Goal: Check status: Check status

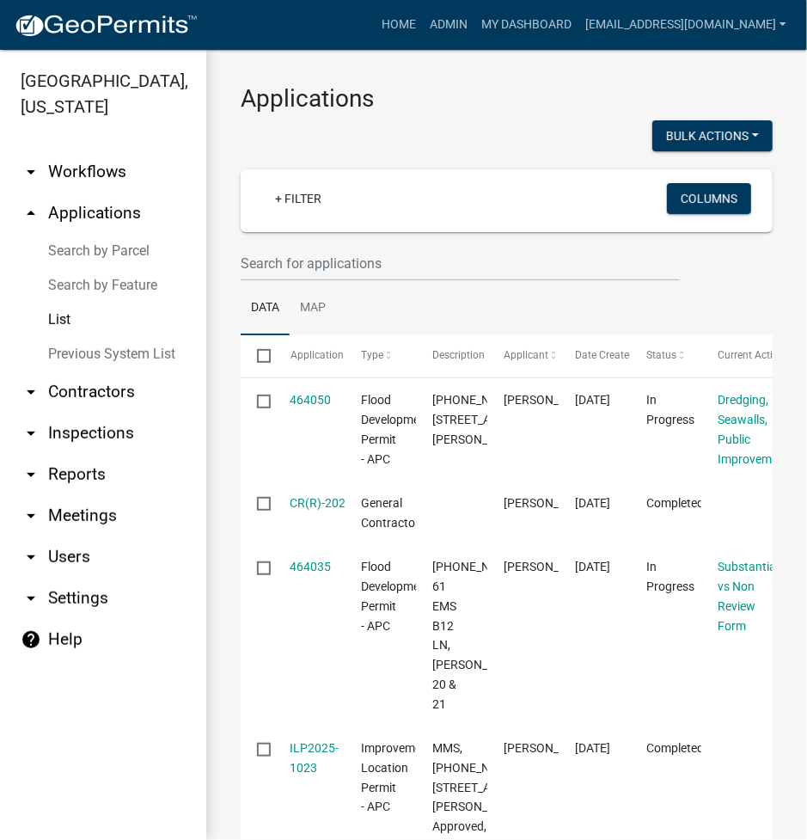
click at [84, 255] on link "Search by Parcel" at bounding box center [103, 251] width 206 height 34
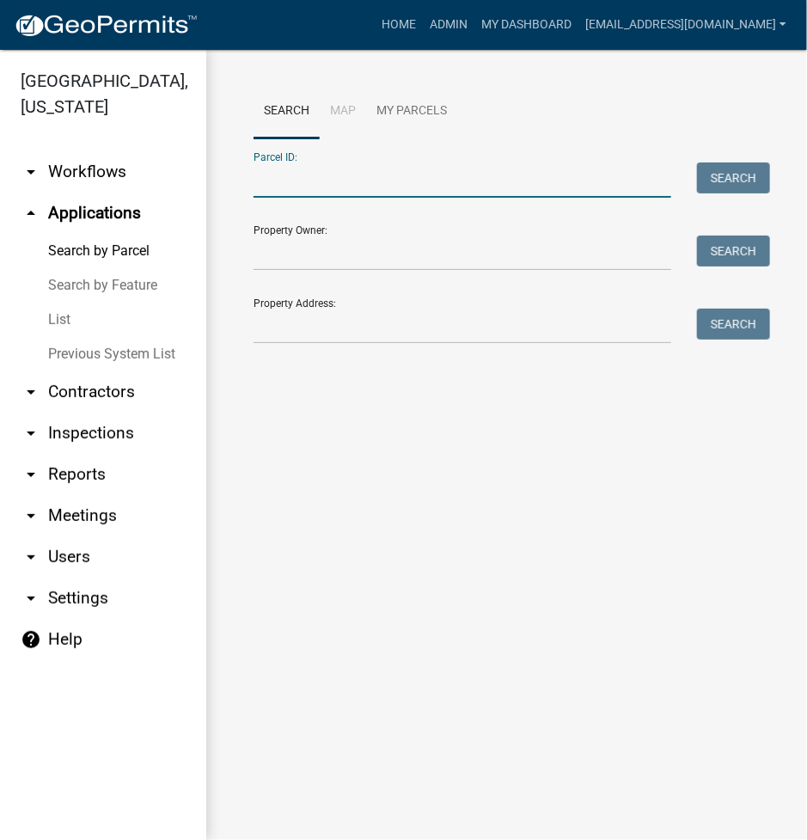
click at [356, 181] on input "Parcel ID:" at bounding box center [463, 179] width 418 height 35
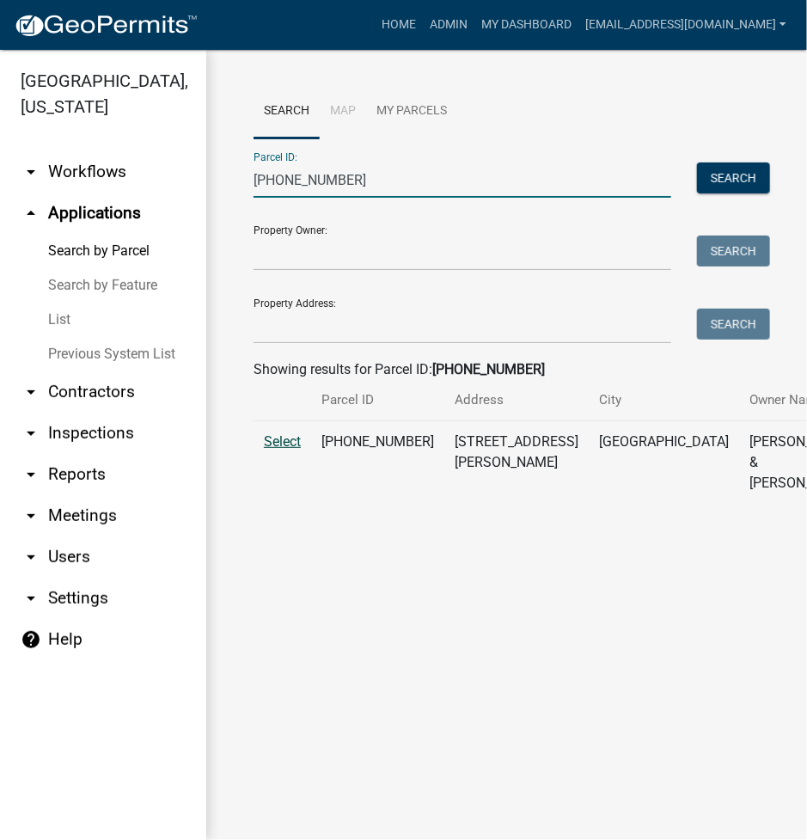
type input "005-114-008"
click at [292, 450] on span "Select" at bounding box center [282, 441] width 37 height 16
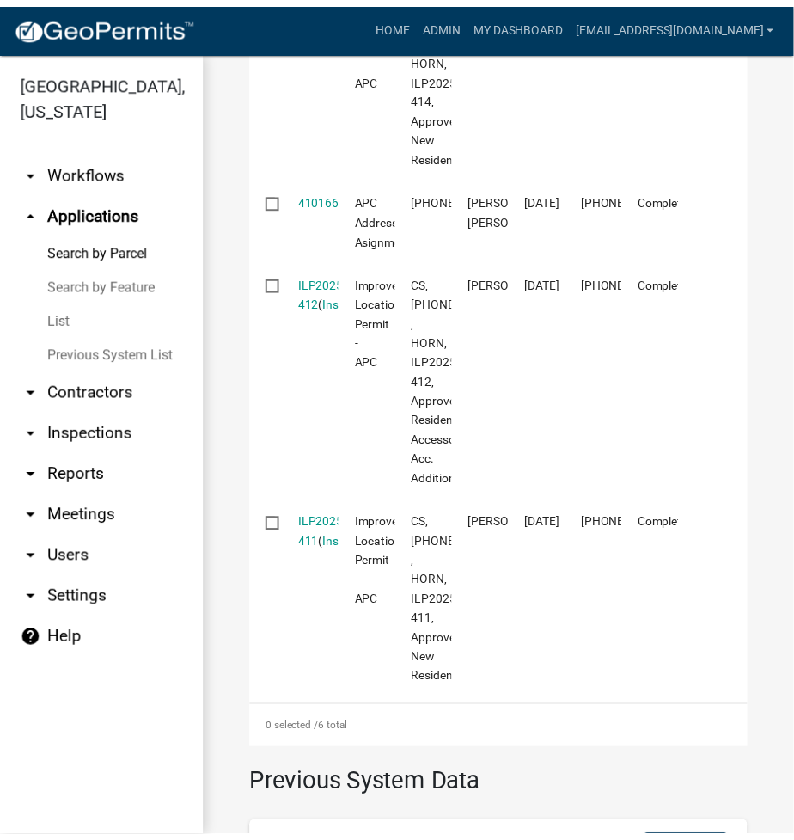
scroll to position [1375, 0]
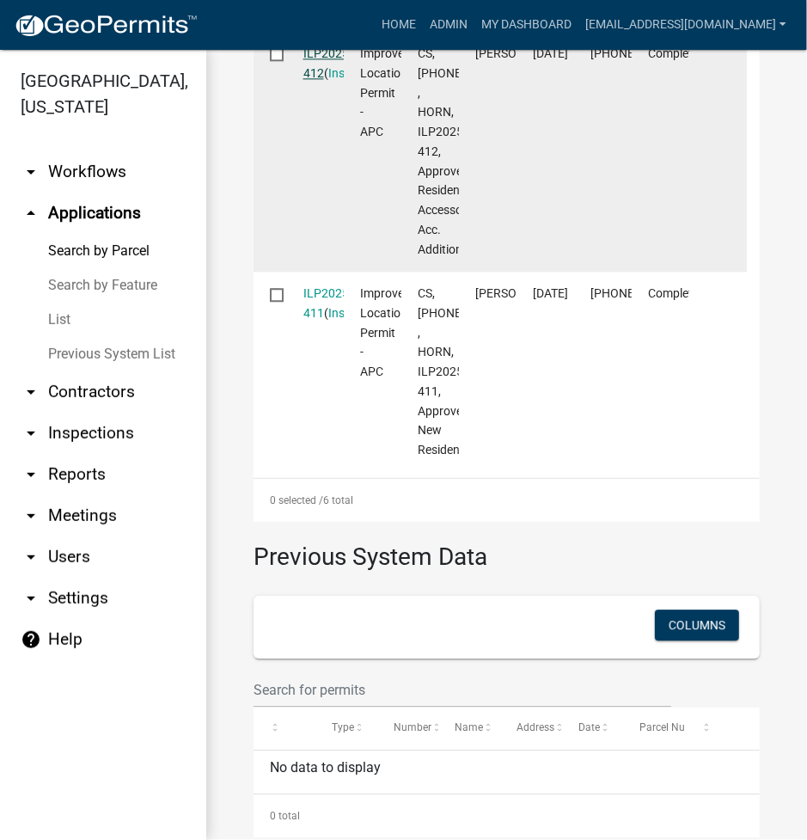
click at [340, 80] on link "ILP2025-412" at bounding box center [327, 63] width 49 height 34
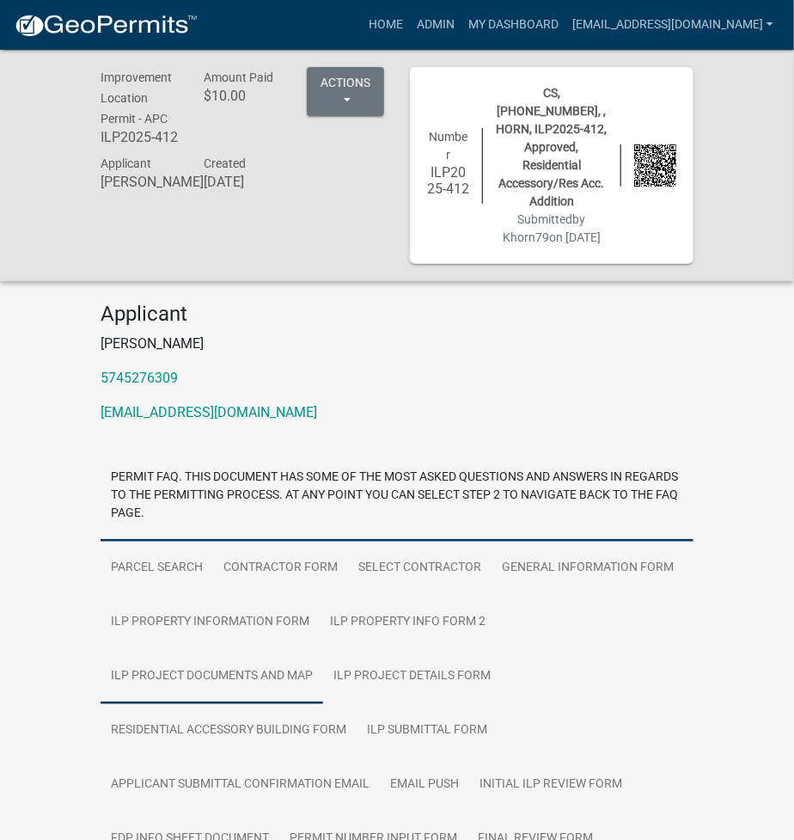
click at [242, 676] on link "ILP Project Documents and Map" at bounding box center [212, 676] width 223 height 55
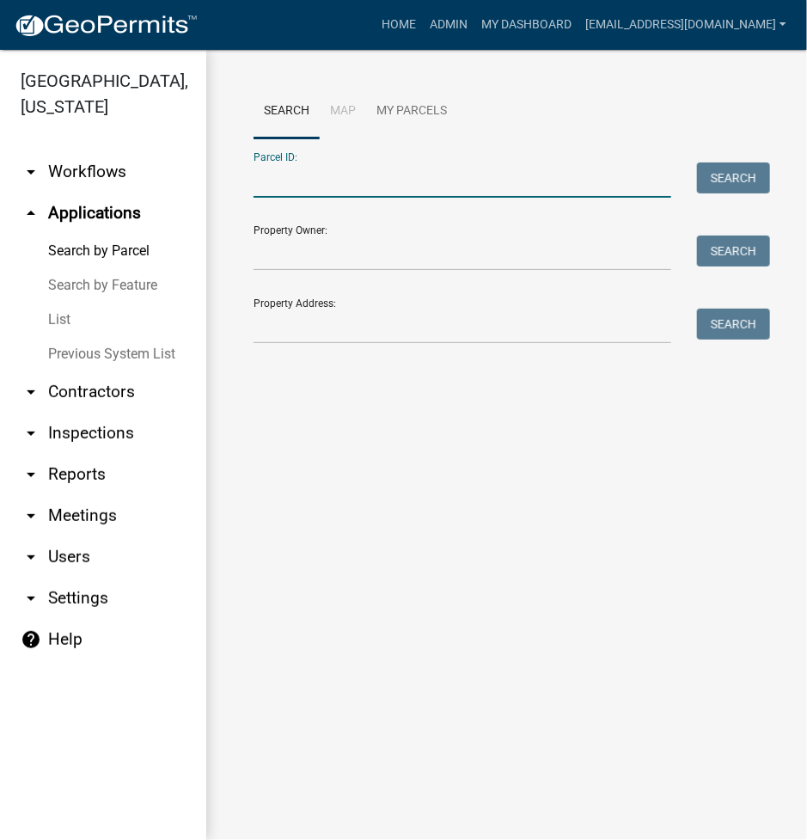
click at [317, 180] on input "Parcel ID:" at bounding box center [463, 179] width 418 height 35
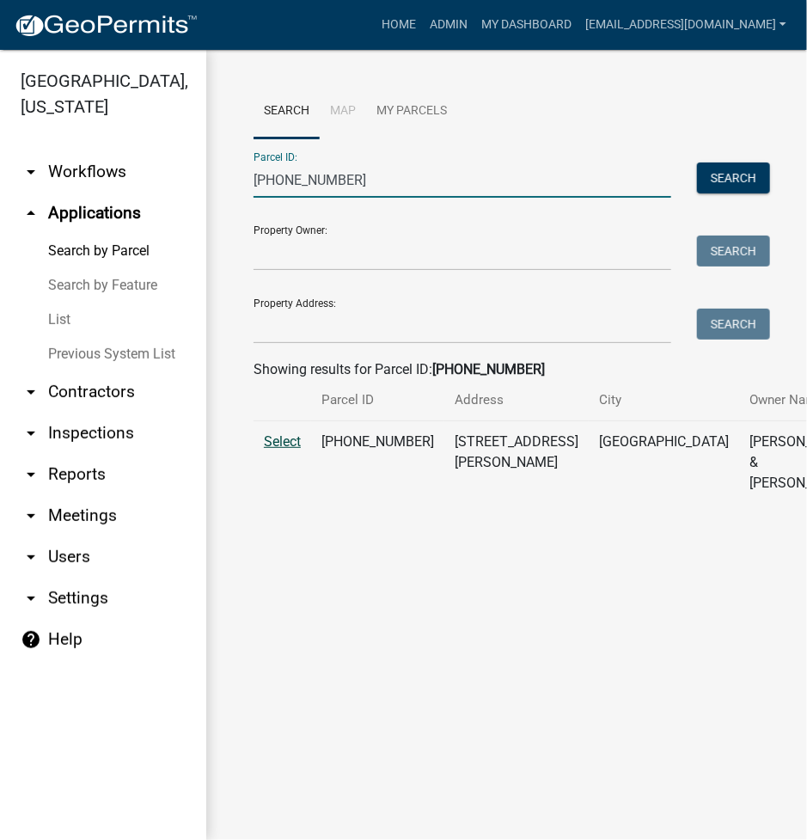
type input "005-114-008"
click at [268, 450] on span "Select" at bounding box center [282, 441] width 37 height 16
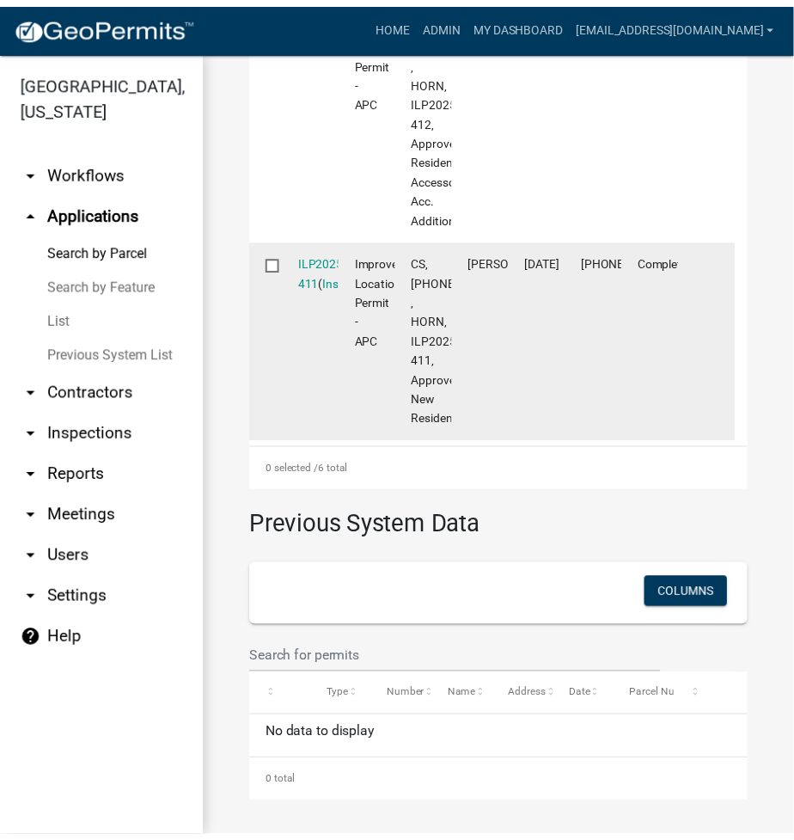
scroll to position [1589, 0]
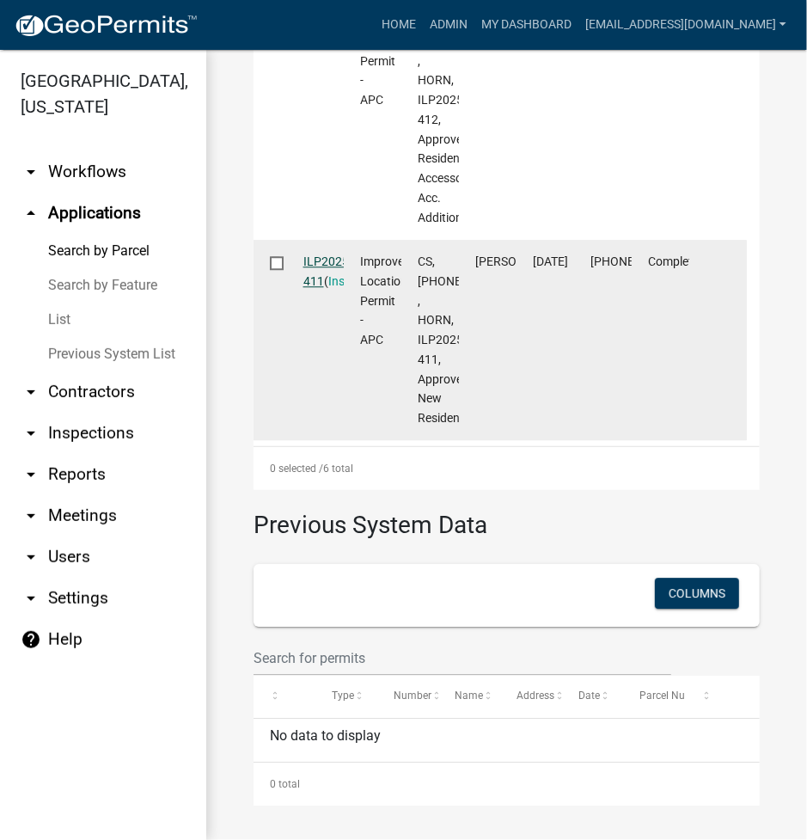
click at [340, 288] on link "ILP2025-411" at bounding box center [327, 271] width 49 height 34
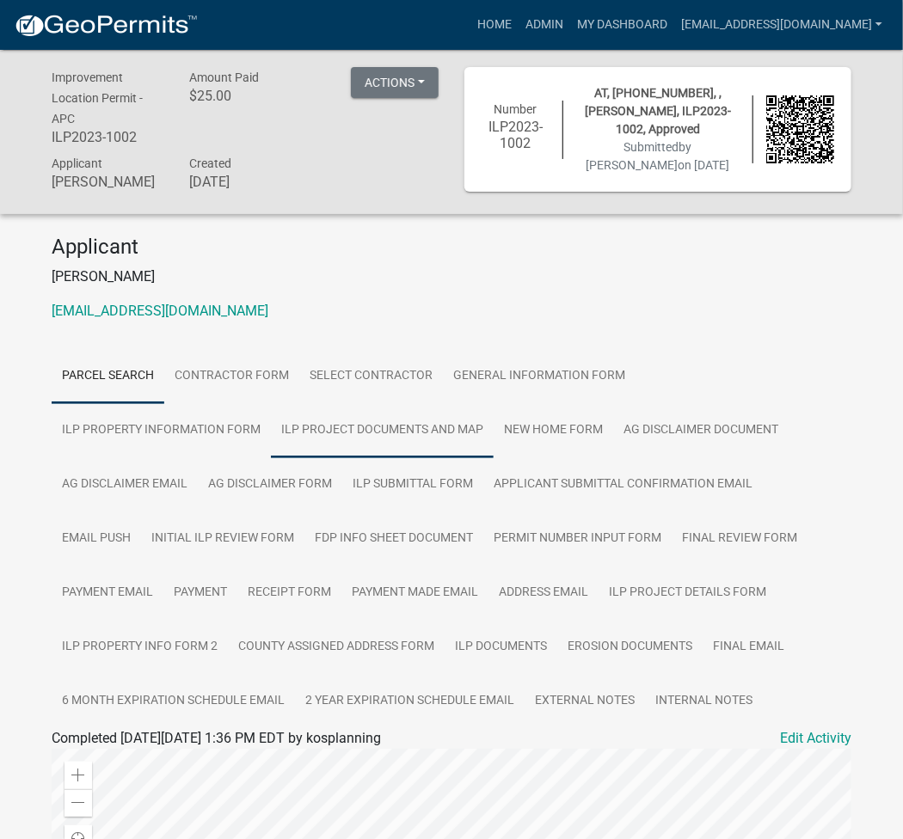
click at [271, 431] on link "ILP Project Documents and Map" at bounding box center [382, 430] width 223 height 55
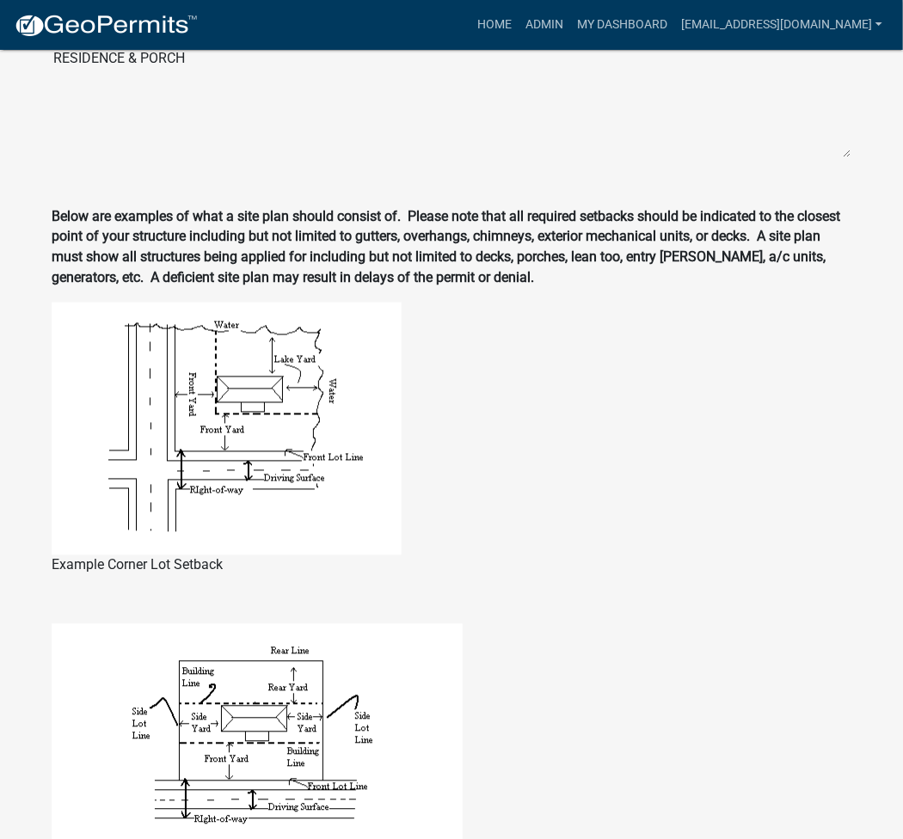
scroll to position [1604, 0]
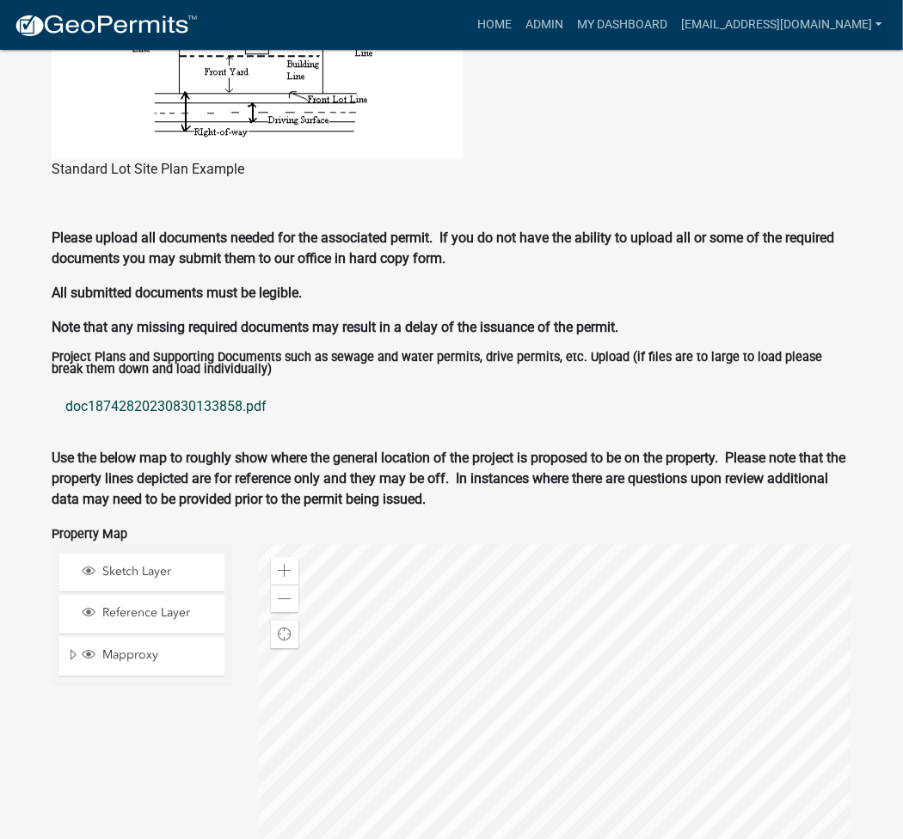
click at [175, 407] on link "doc18742820230830133858.pdf" at bounding box center [451, 406] width 799 height 41
click at [227, 395] on link "doc18742820230830133858.pdf" at bounding box center [451, 406] width 799 height 41
click at [570, 26] on link "Admin" at bounding box center [544, 25] width 52 height 33
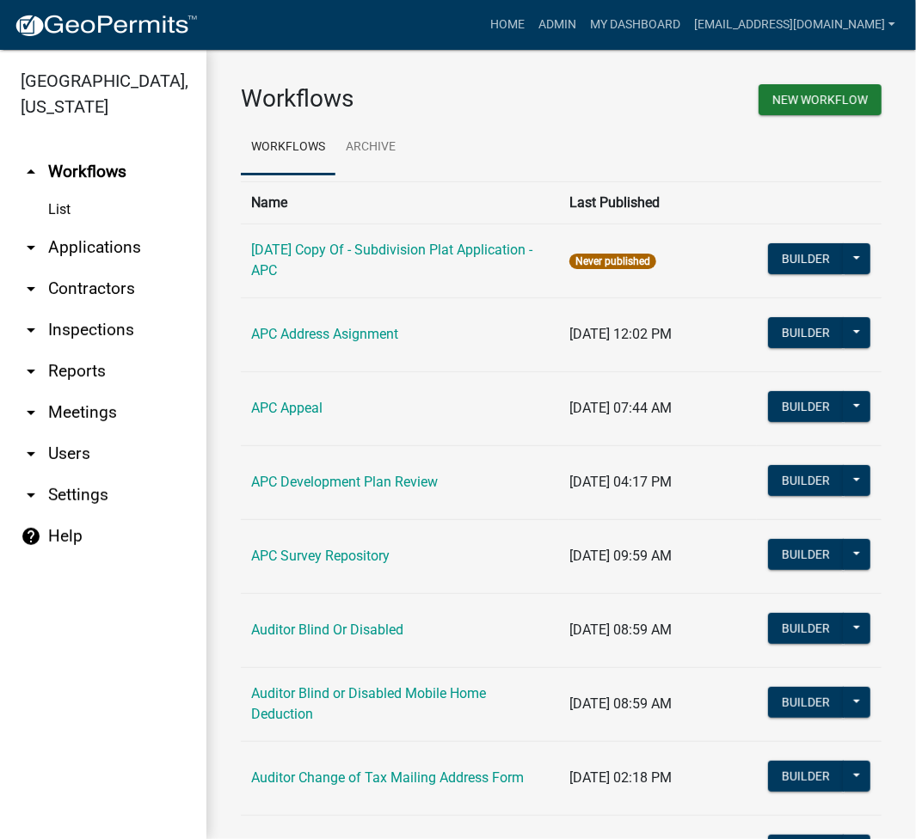
click at [105, 238] on link "arrow_drop_down Applications" at bounding box center [103, 247] width 206 height 41
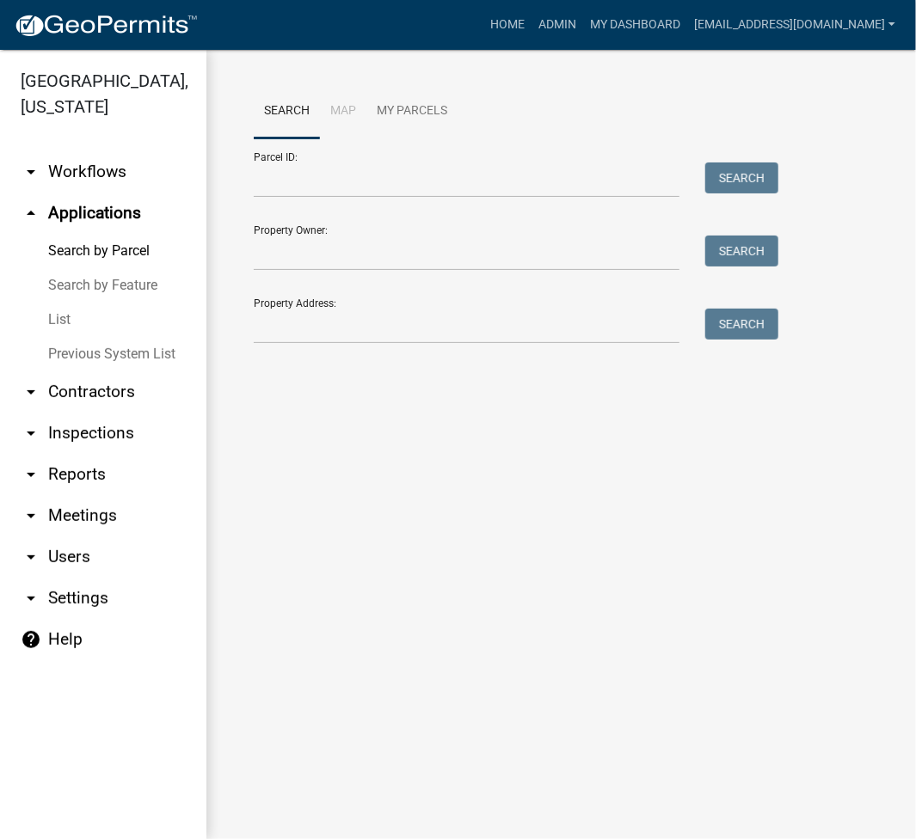
click at [435, 148] on div "Parcel ID: Search" at bounding box center [512, 167] width 516 height 59
click at [408, 182] on input "Parcel ID:" at bounding box center [467, 179] width 426 height 35
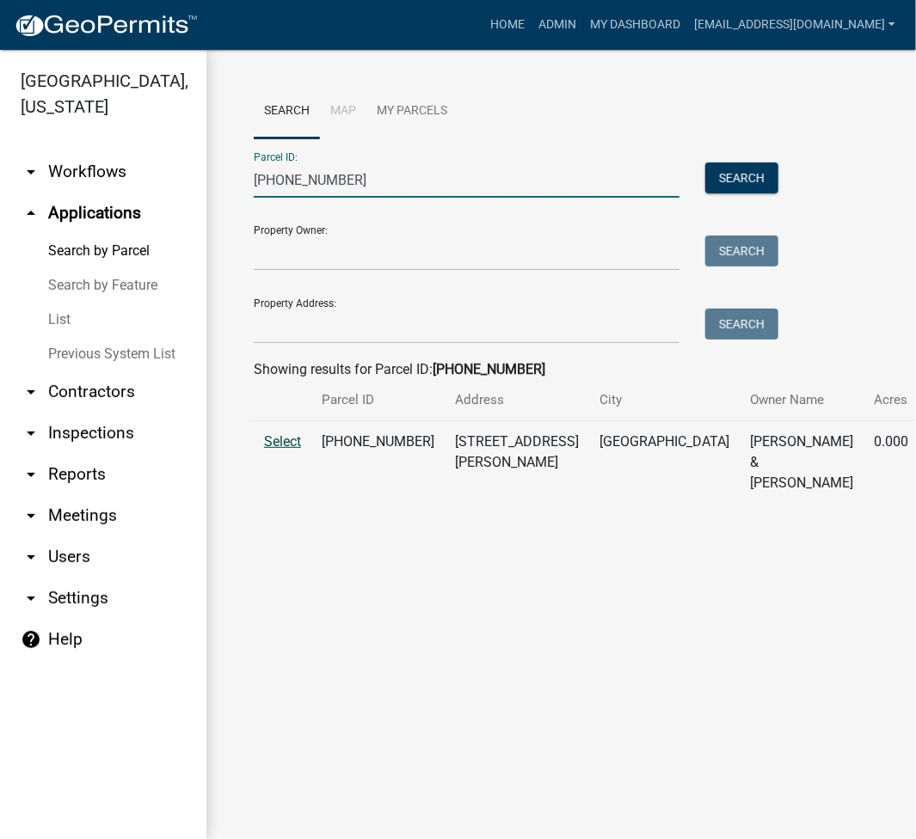
type input "005-114-008"
click at [291, 450] on span "Select" at bounding box center [282, 441] width 37 height 16
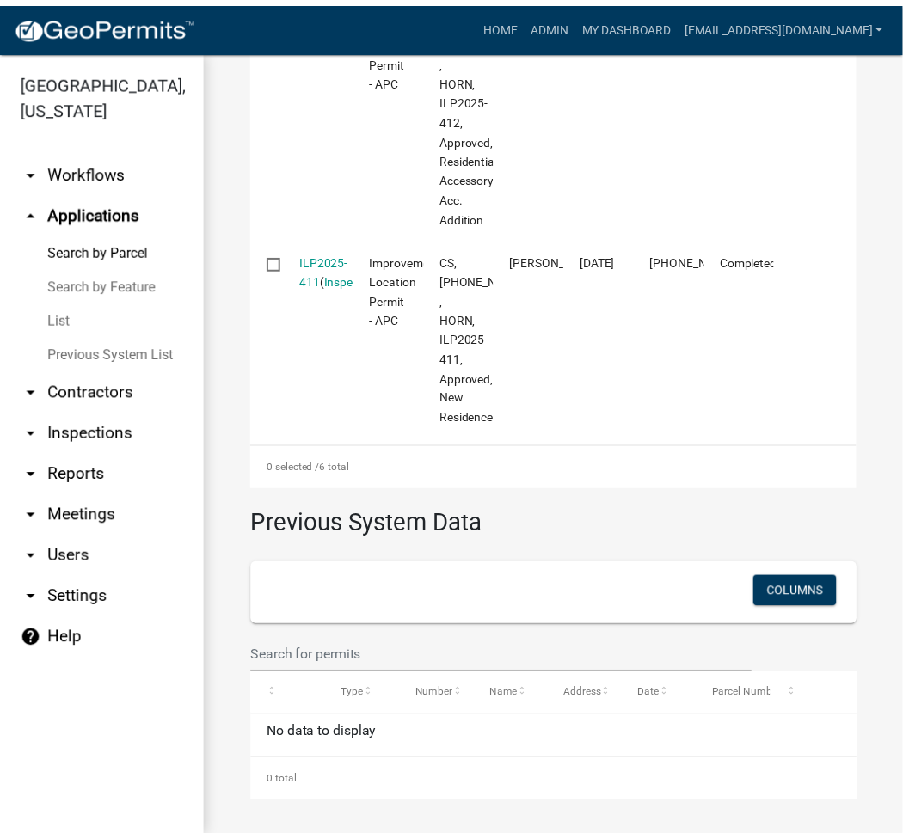
scroll to position [229, 0]
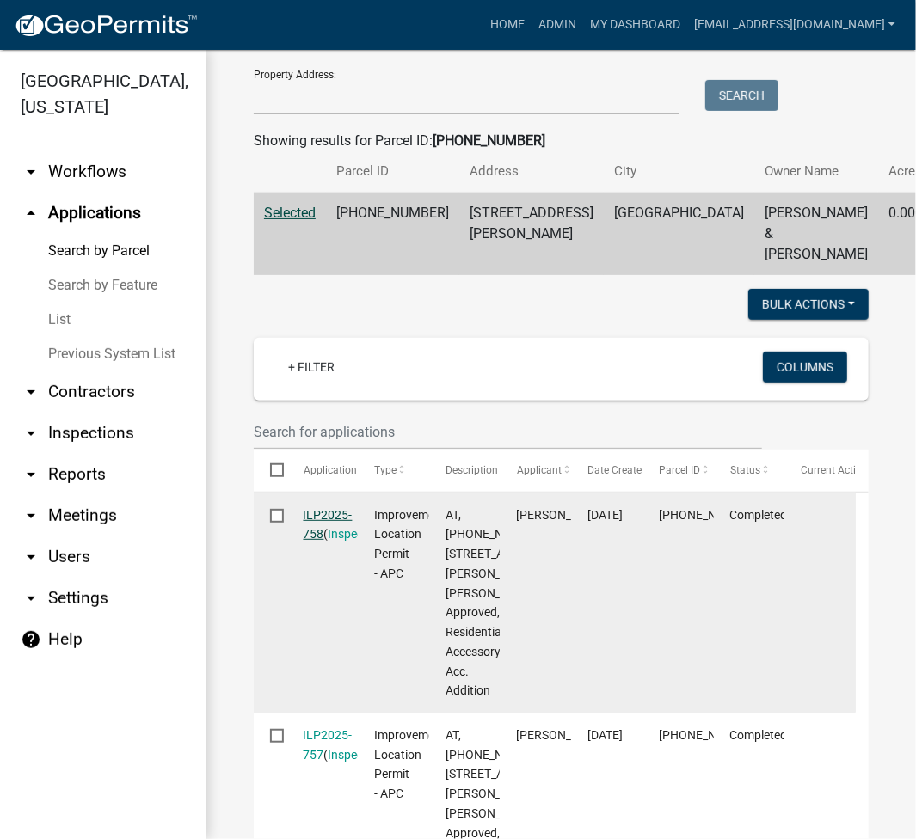
click at [330, 532] on link "ILP2025-758" at bounding box center [327, 525] width 49 height 34
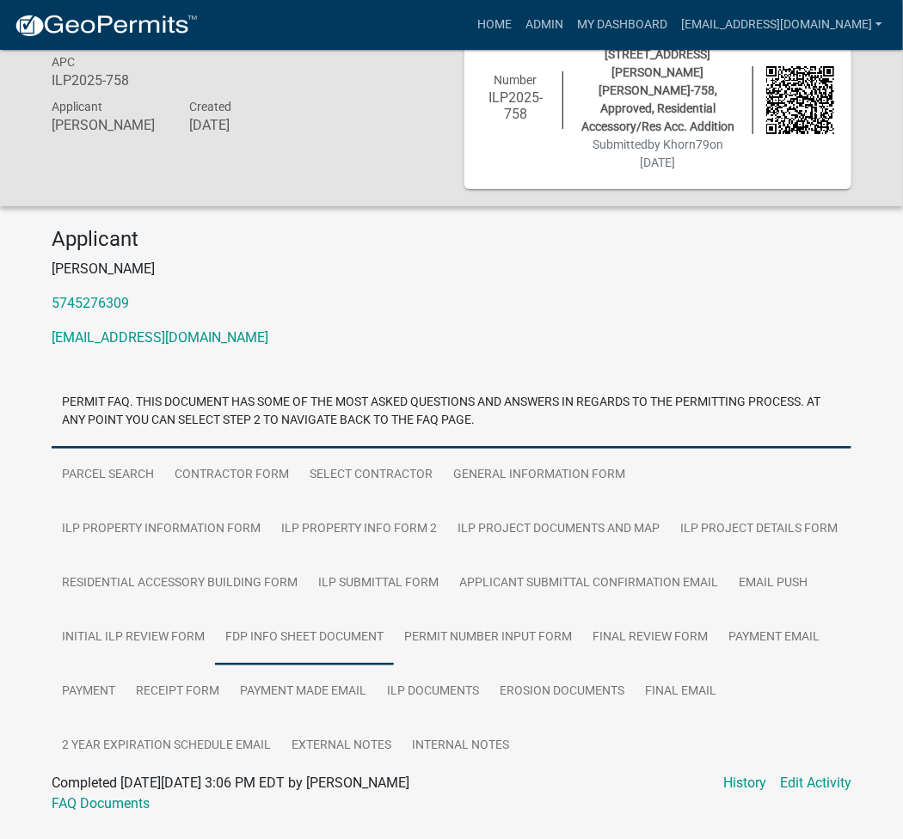
scroll to position [86, 0]
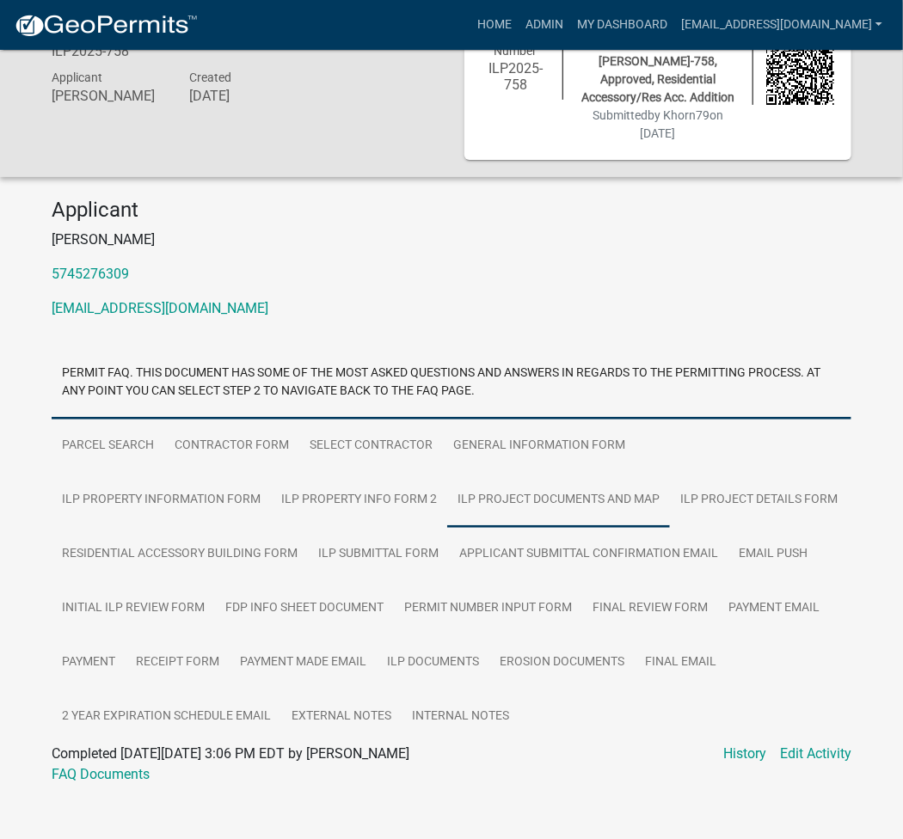
click at [447, 478] on link "ILP Project Documents and Map" at bounding box center [558, 500] width 223 height 55
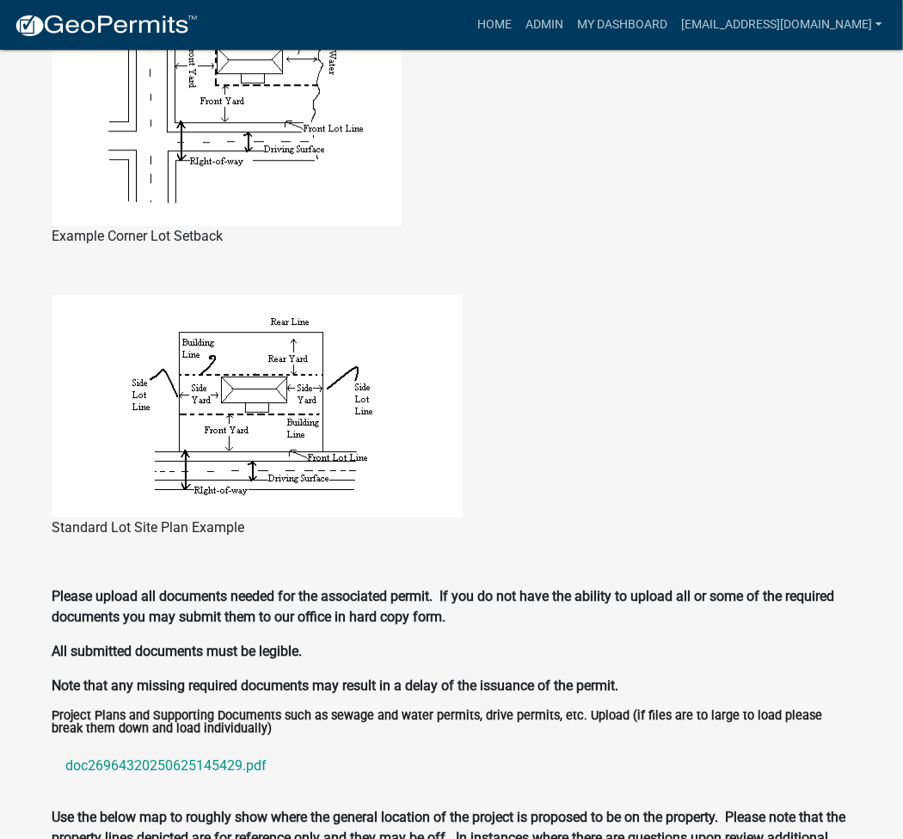
scroll to position [1920, 0]
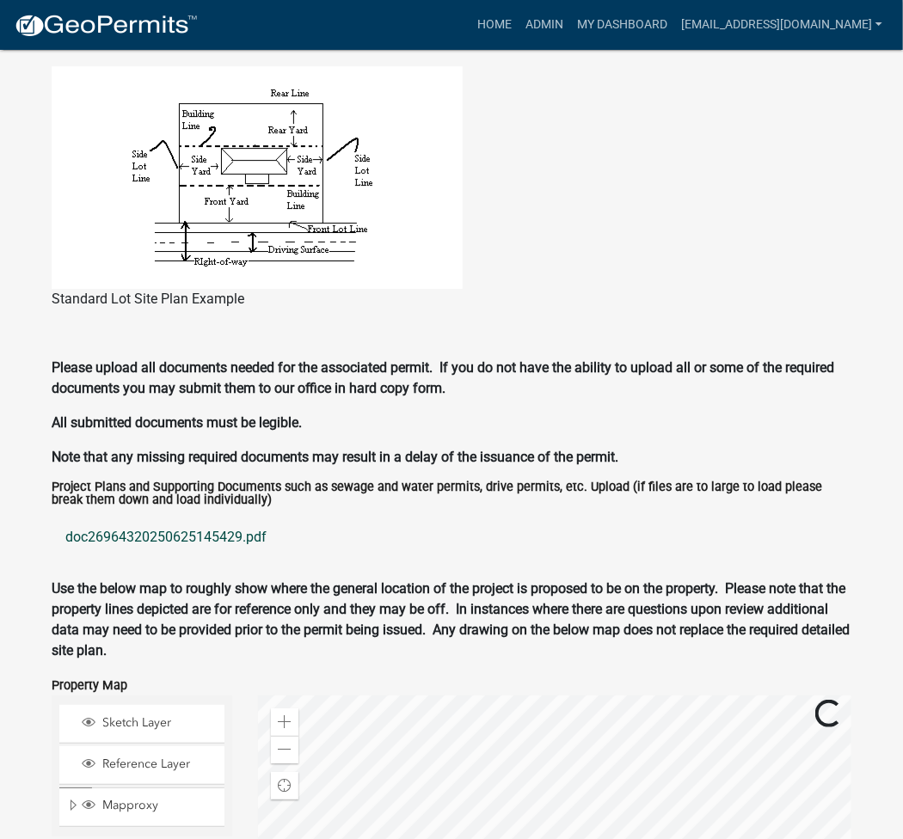
click at [150, 518] on link "doc26964320250625145429.pdf" at bounding box center [451, 537] width 799 height 41
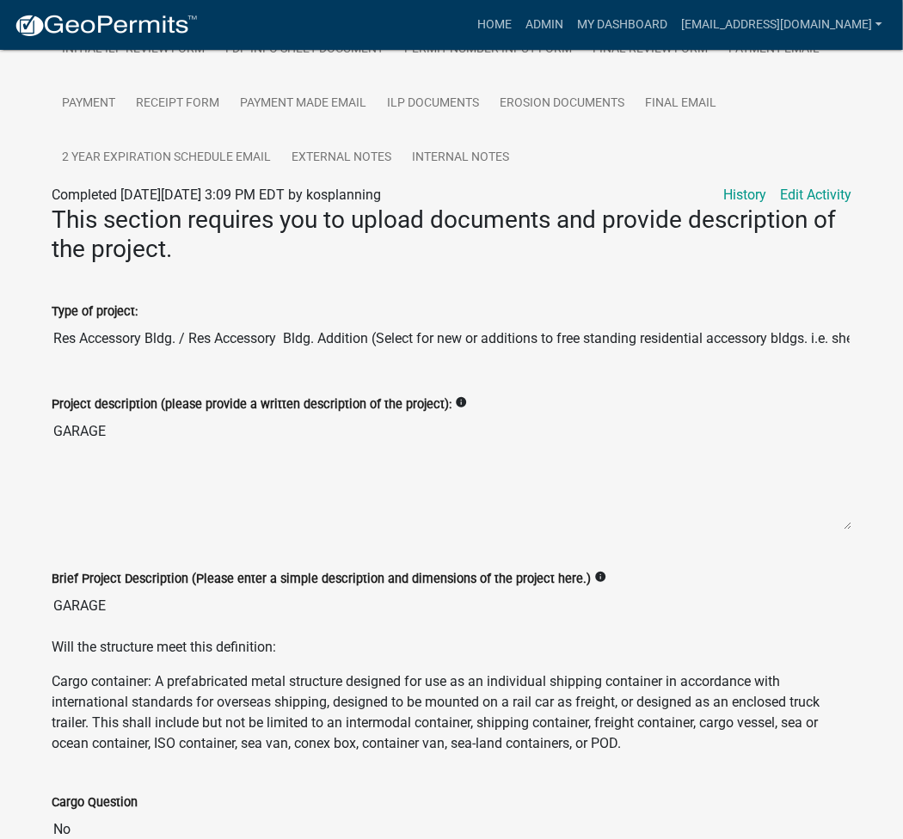
scroll to position [544, 0]
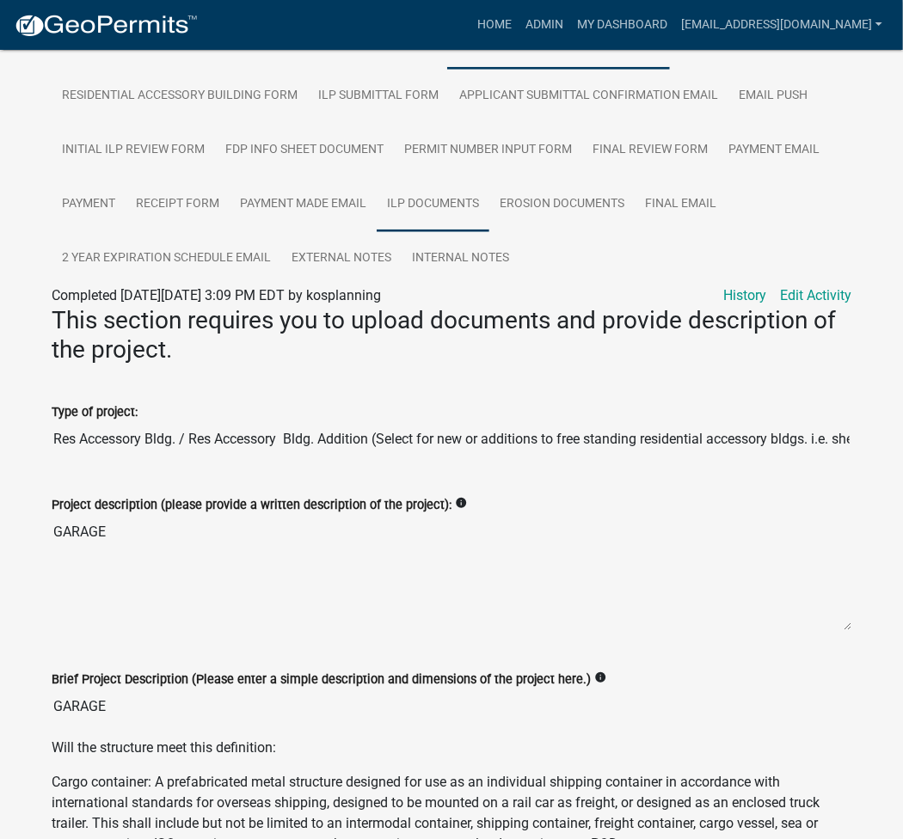
click at [445, 186] on link "ILP Documents" at bounding box center [433, 204] width 113 height 55
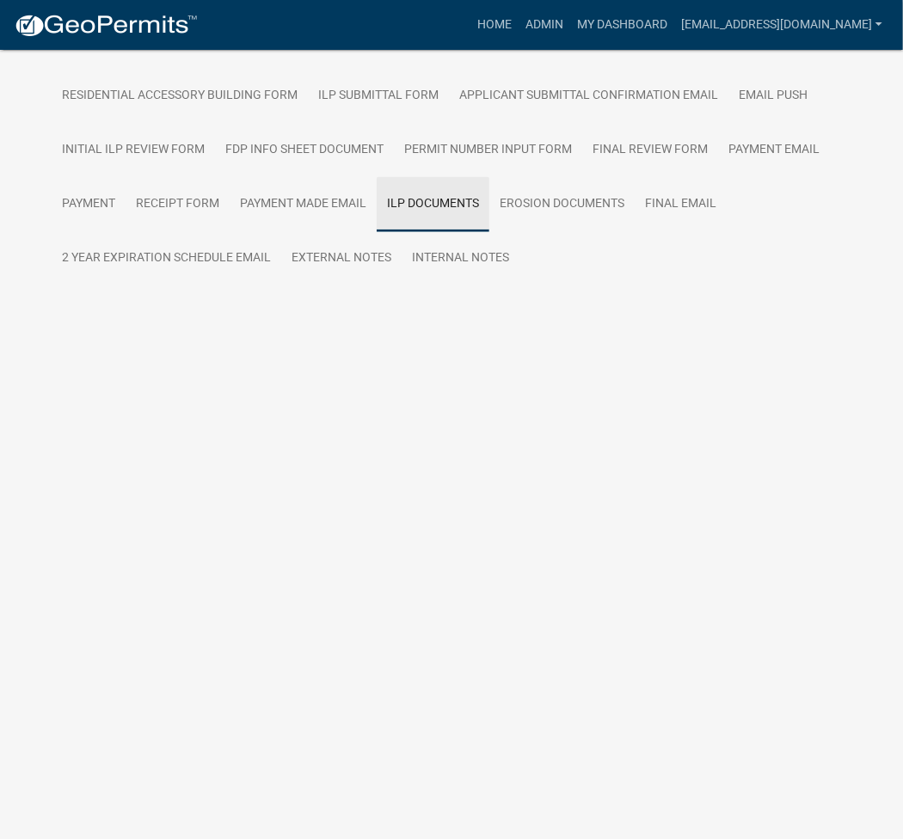
scroll to position [86, 0]
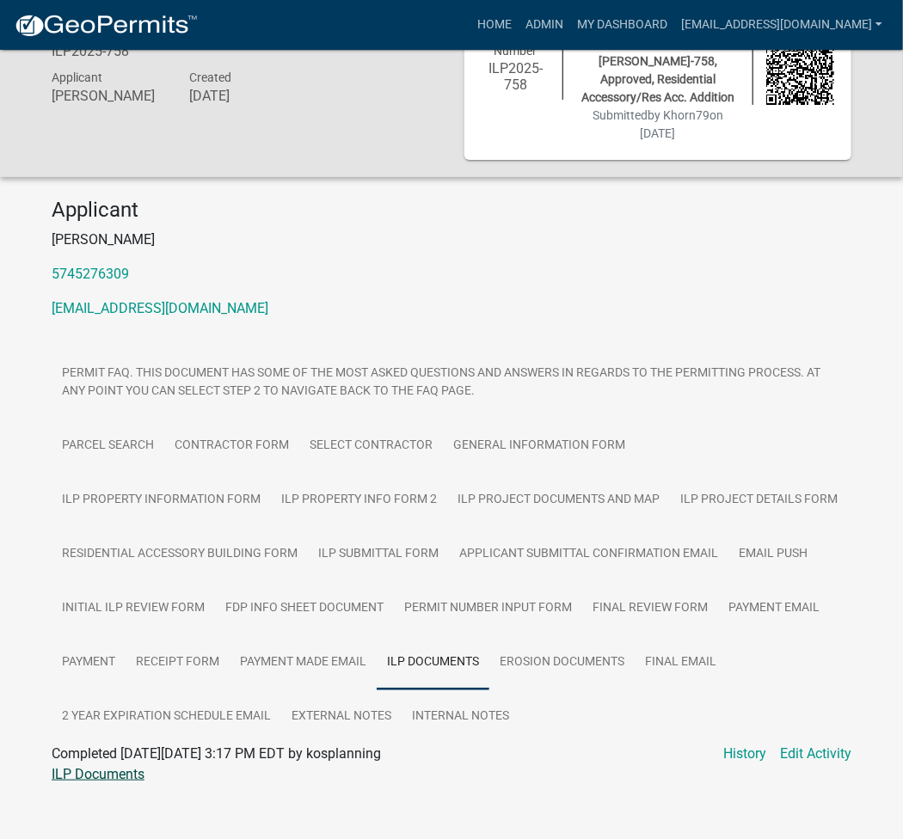
click at [102, 766] on link "ILP Documents" at bounding box center [98, 774] width 93 height 16
click at [447, 482] on link "ILP Project Documents and Map" at bounding box center [558, 500] width 223 height 55
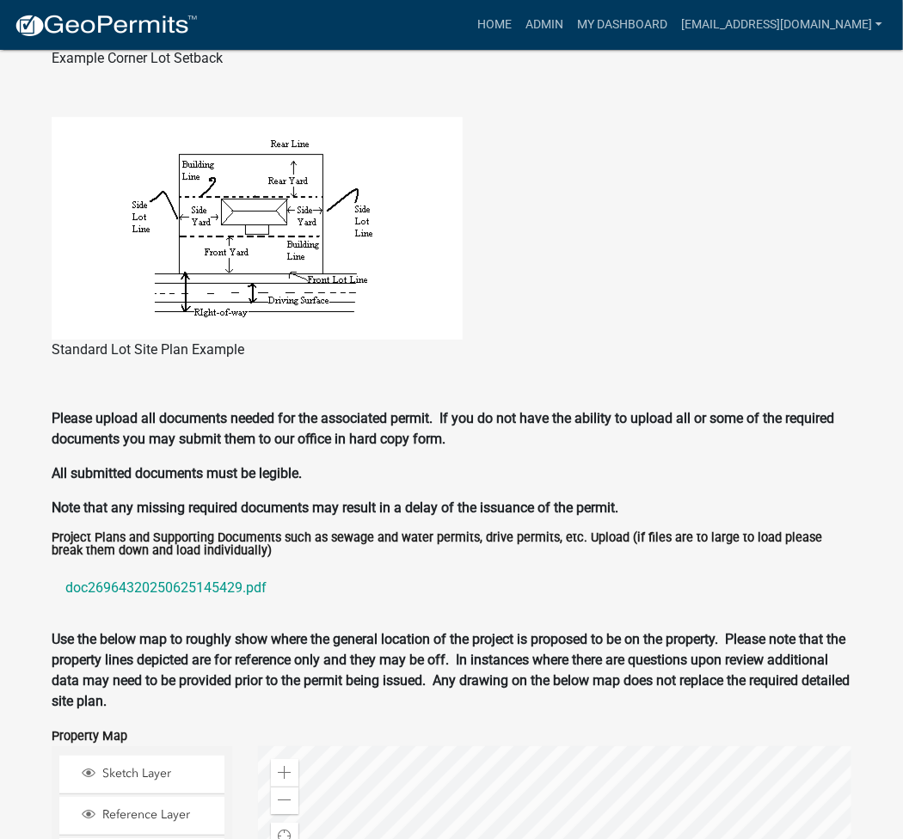
scroll to position [2272, 0]
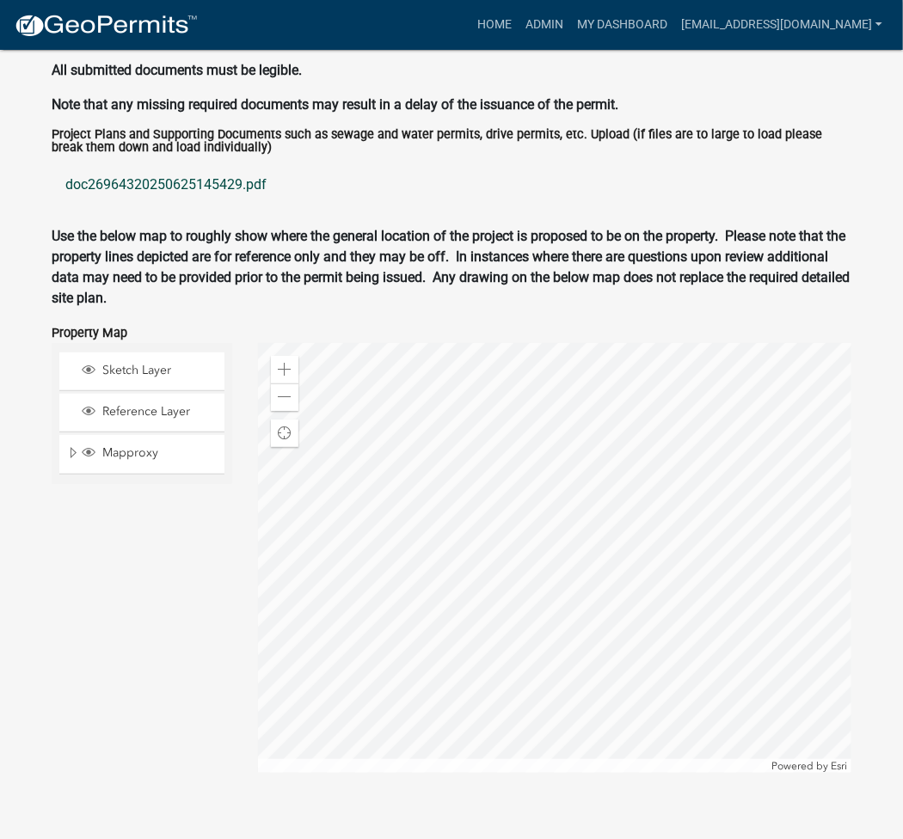
click at [105, 166] on link "doc26964320250625145429.pdf" at bounding box center [451, 184] width 799 height 41
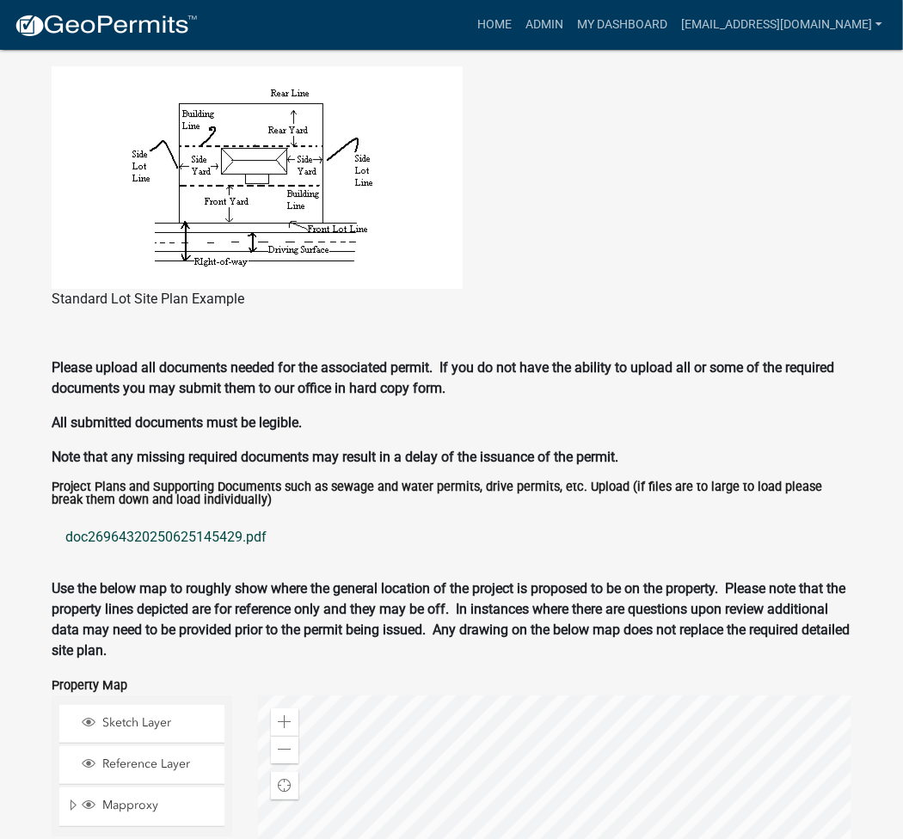
scroll to position [1814, 0]
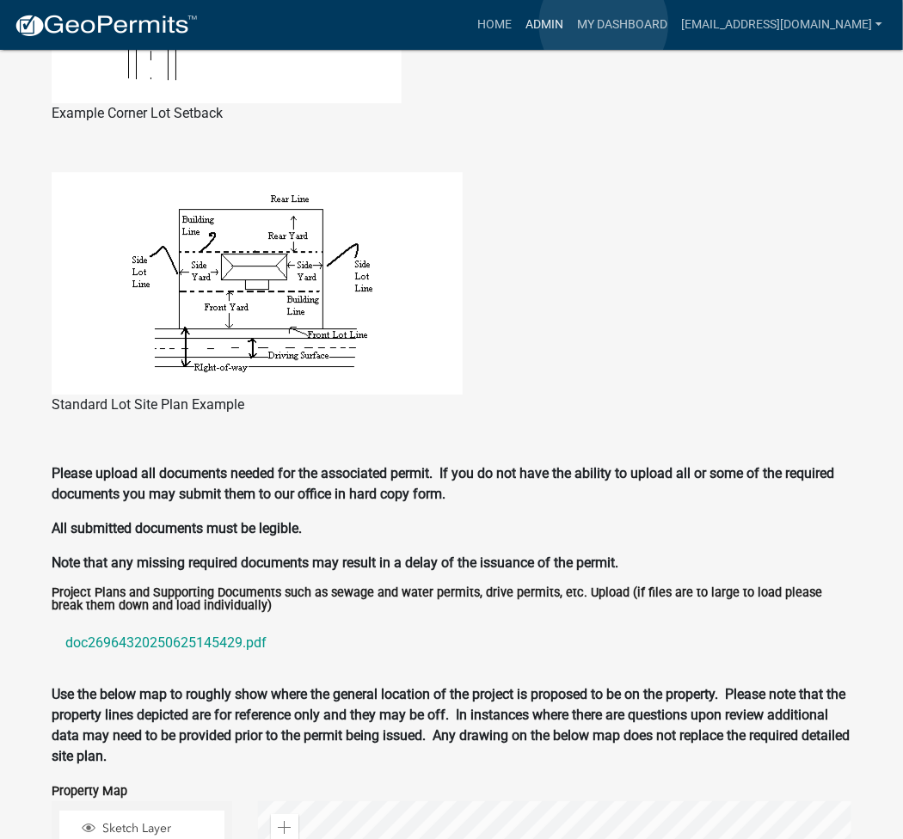
click at [570, 23] on link "Admin" at bounding box center [544, 25] width 52 height 33
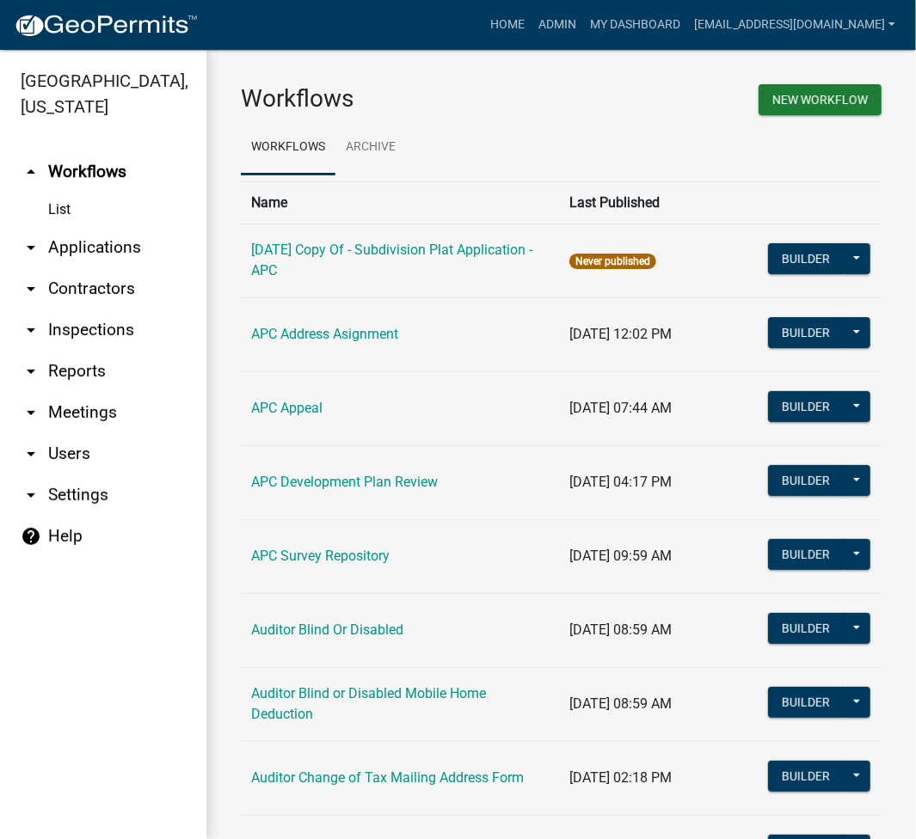
click at [111, 253] on link "arrow_drop_down Applications" at bounding box center [103, 247] width 206 height 41
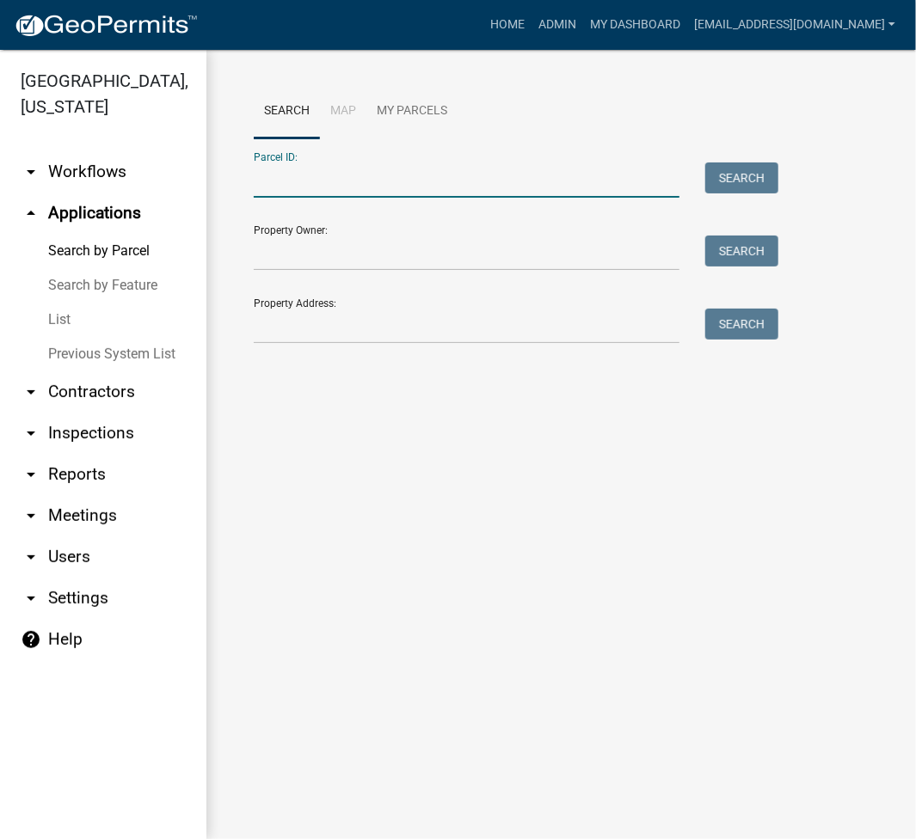
click at [356, 188] on input "Parcel ID:" at bounding box center [467, 179] width 426 height 35
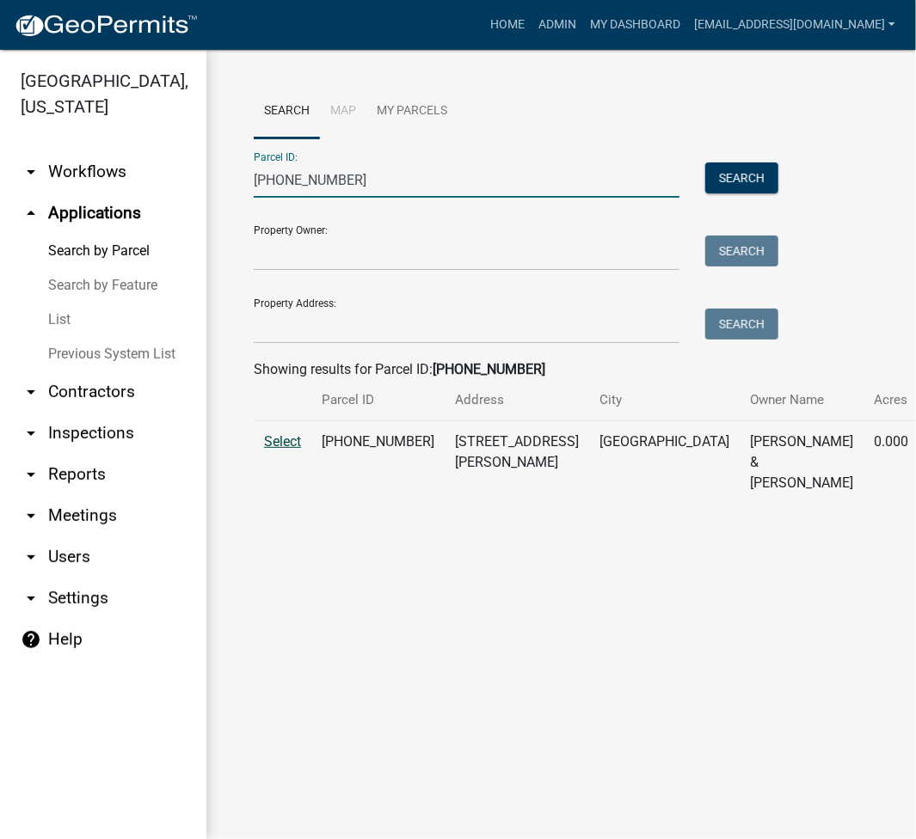
type input "005-114-008"
click at [290, 450] on span "Select" at bounding box center [282, 441] width 37 height 16
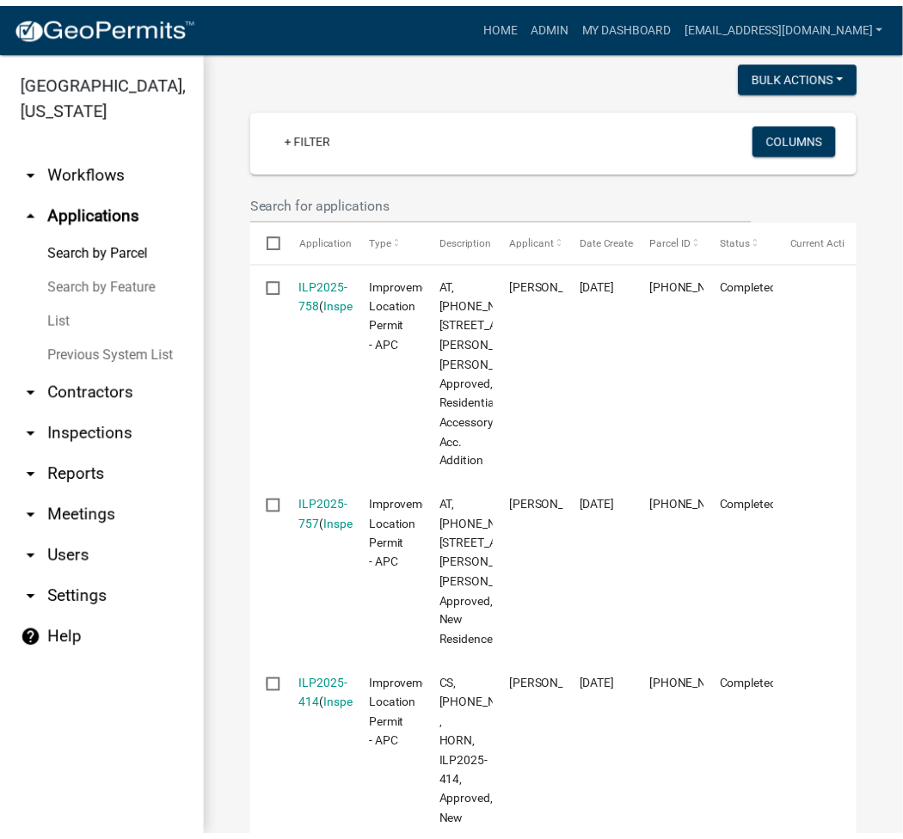
scroll to position [688, 0]
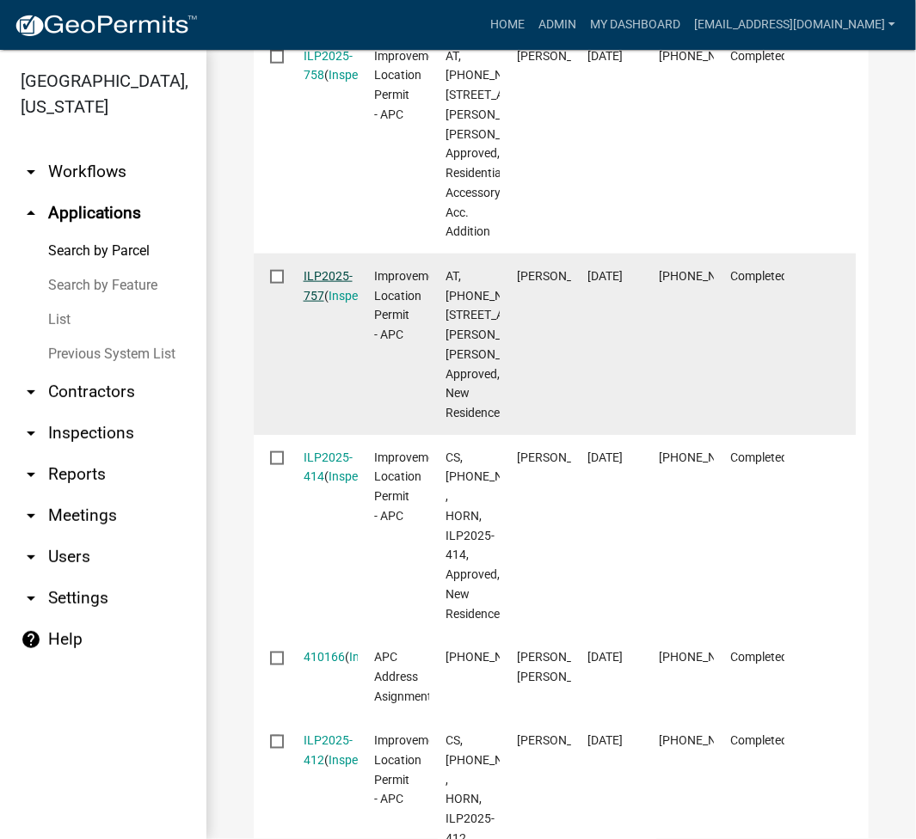
click at [326, 303] on link "ILP2025-757" at bounding box center [327, 286] width 49 height 34
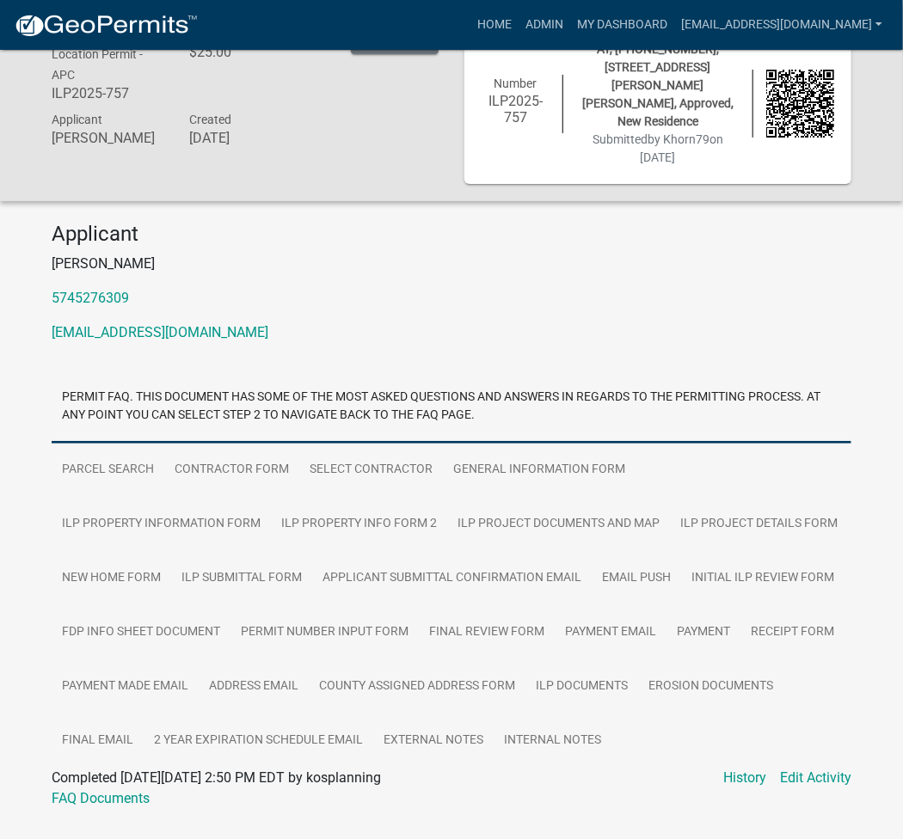
scroll to position [68, 0]
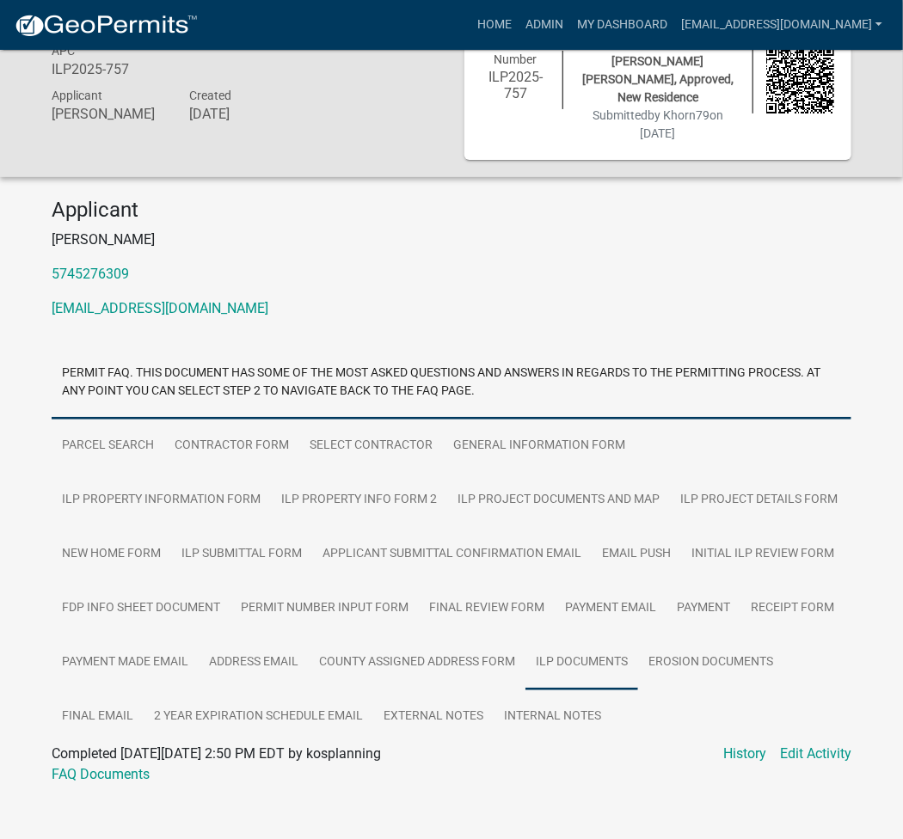
click at [609, 649] on link "ILP Documents" at bounding box center [581, 662] width 113 height 55
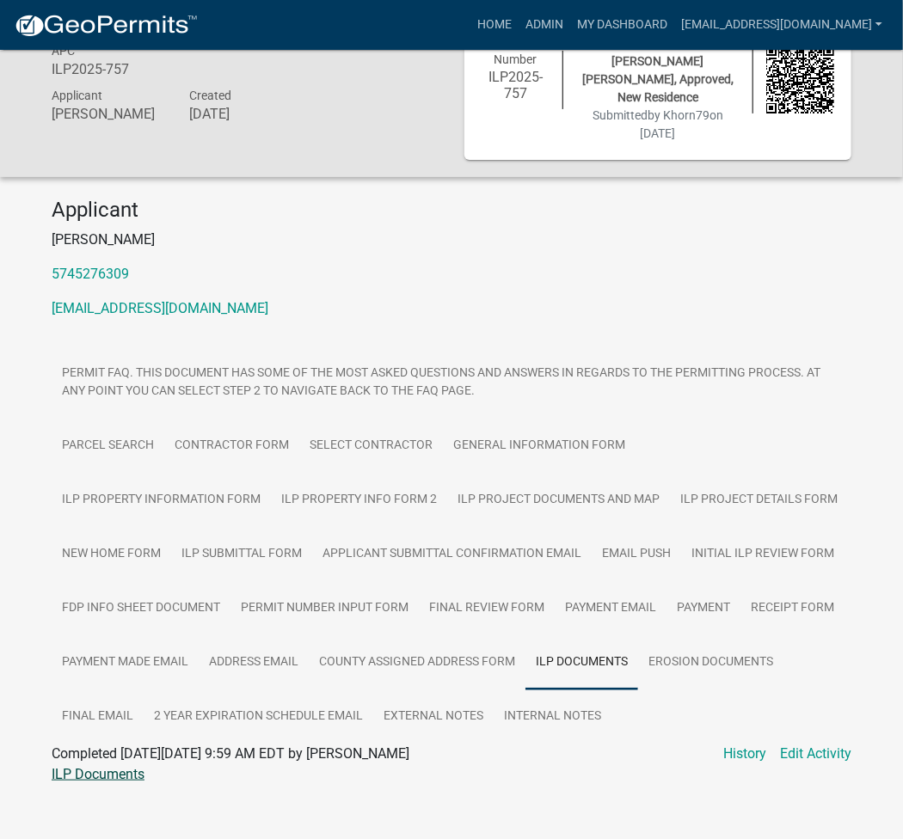
click at [96, 766] on link "ILP Documents" at bounding box center [98, 774] width 93 height 16
